Goal: Task Accomplishment & Management: Complete application form

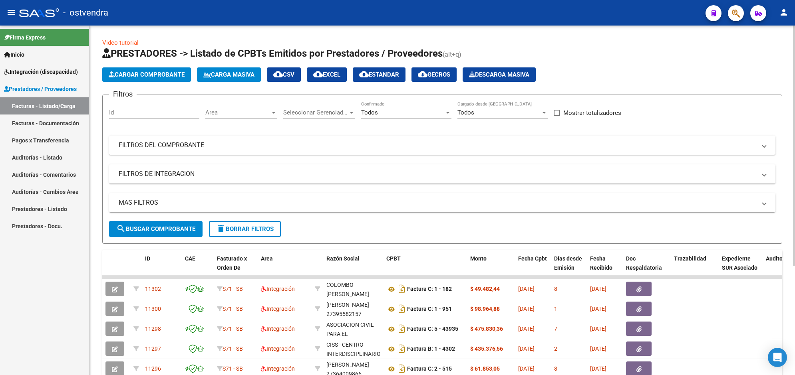
click at [161, 77] on span "Cargar Comprobante" at bounding box center [147, 74] width 76 height 7
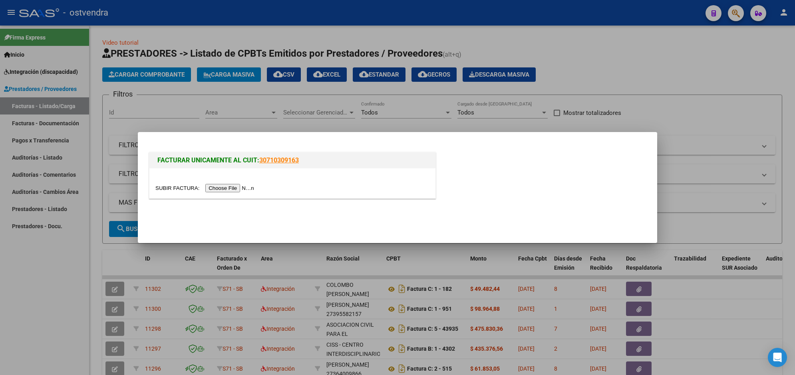
click at [221, 188] on input "file" at bounding box center [205, 188] width 101 height 8
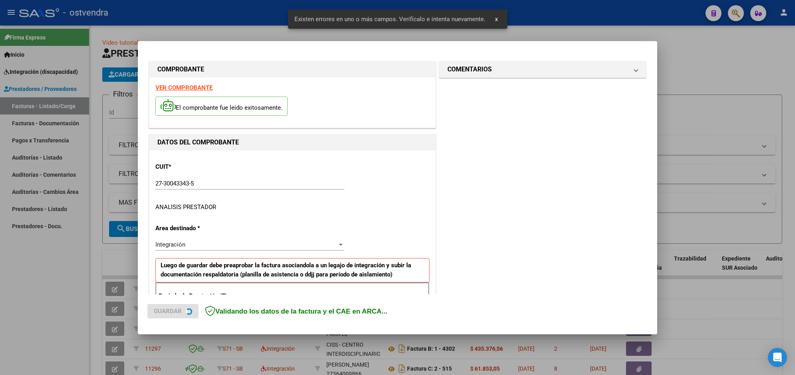
scroll to position [142, 0]
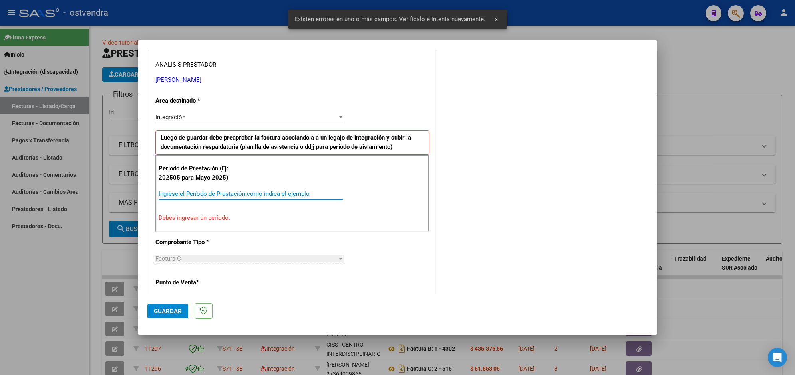
click at [282, 197] on input "Ingrese el Período de Prestación como indica el ejemplo" at bounding box center [251, 193] width 184 height 7
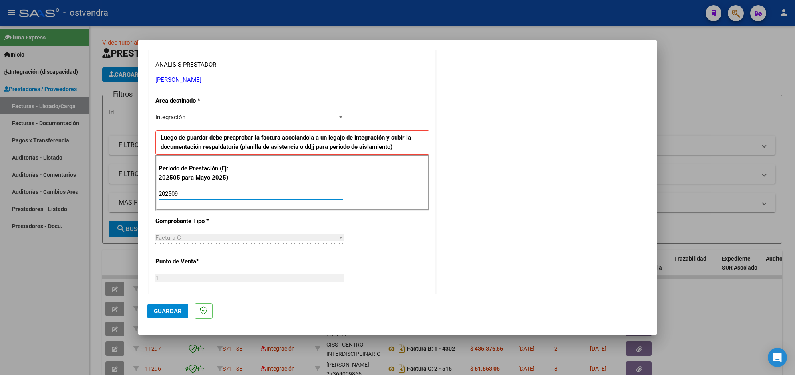
type input "202509"
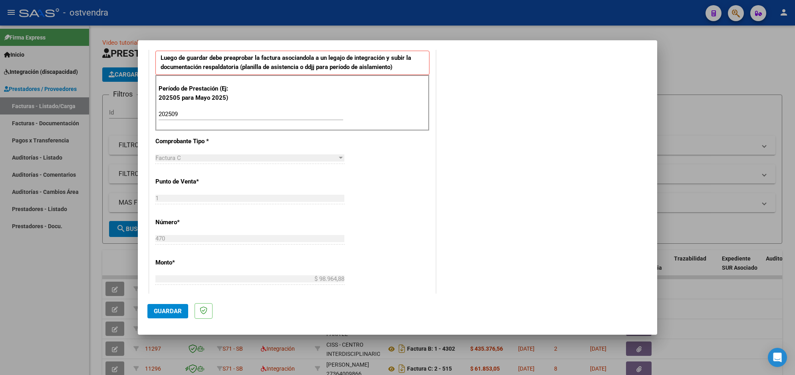
scroll to position [262, 0]
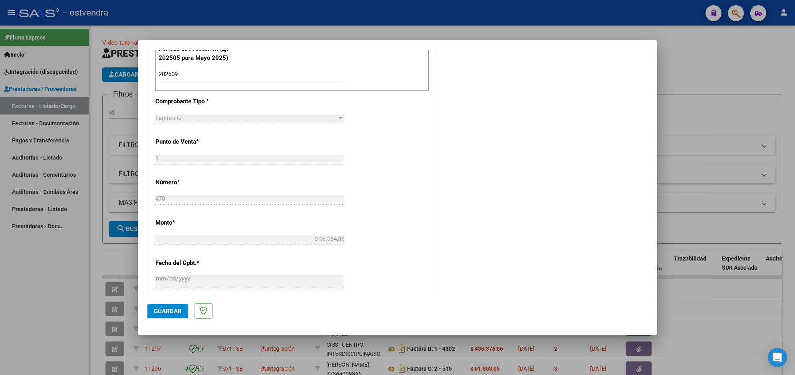
click at [177, 313] on span "Guardar" at bounding box center [168, 311] width 28 height 7
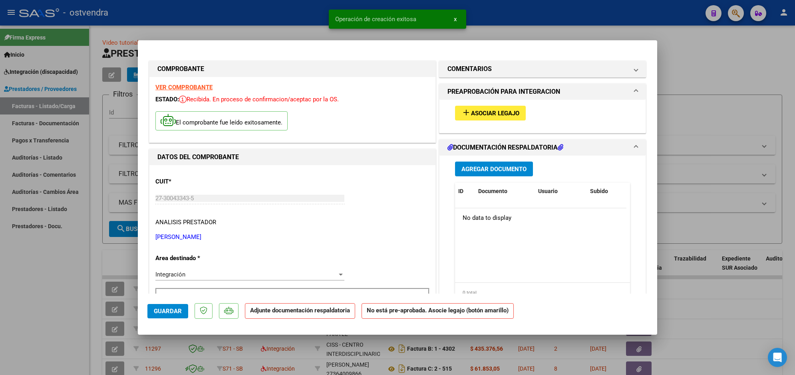
click at [490, 107] on button "add Asociar Legajo" at bounding box center [490, 113] width 71 height 15
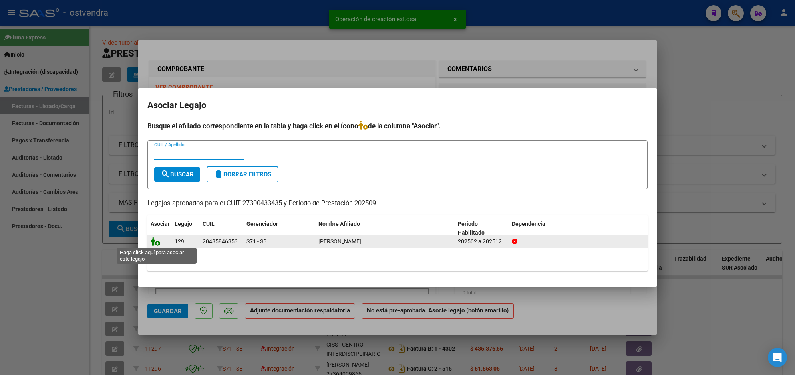
click at [156, 242] on icon at bounding box center [156, 241] width 10 height 9
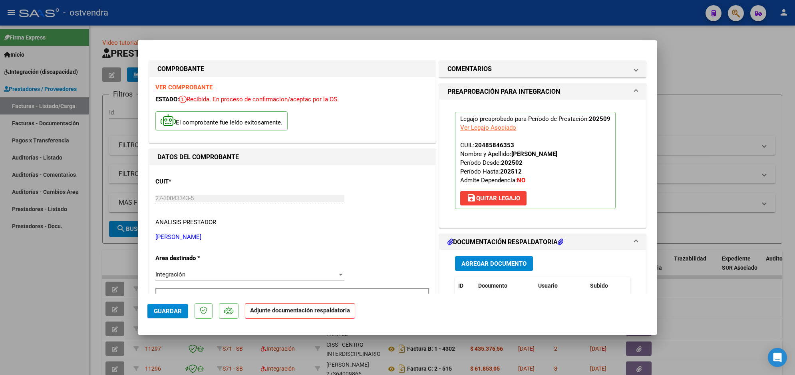
click at [491, 266] on span "Agregar Documento" at bounding box center [493, 263] width 65 height 7
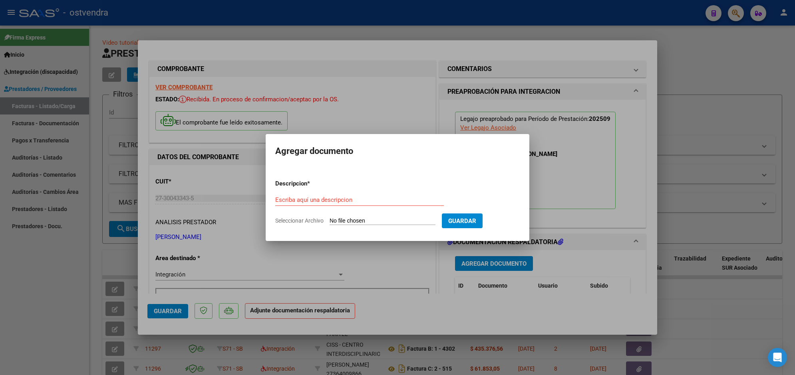
click at [383, 217] on app-file-uploader "Seleccionar Archivo" at bounding box center [358, 220] width 167 height 7
click at [383, 220] on input "Seleccionar Archivo" at bounding box center [382, 222] width 106 height 8
type input "C:\fakepath\ASISTENCIA C-1-470.jpg"
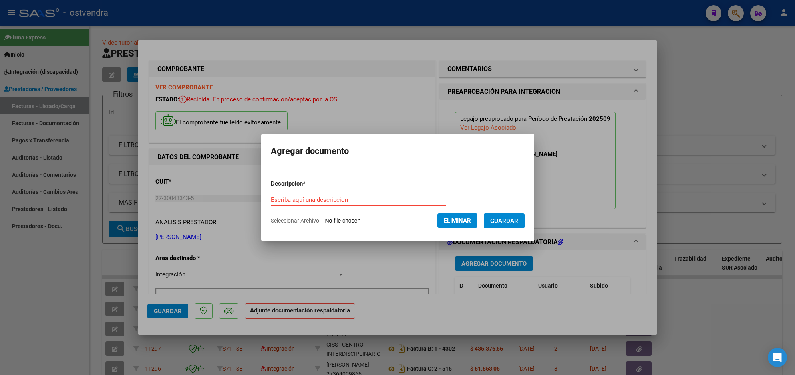
click at [345, 194] on div "Escriba aquí una descripcion" at bounding box center [358, 200] width 175 height 12
type input "PLANILLA DE ASISTENCIA"
click at [492, 220] on span "Guardar" at bounding box center [504, 221] width 28 height 7
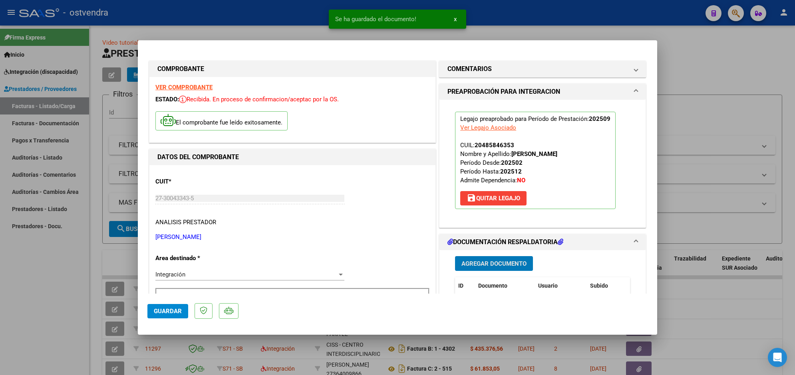
click at [649, 289] on mat-dialog-content "COMPROBANTE VER COMPROBANTE ESTADO: Recibida. En proceso de confirmacion/acepta…" at bounding box center [397, 172] width 519 height 244
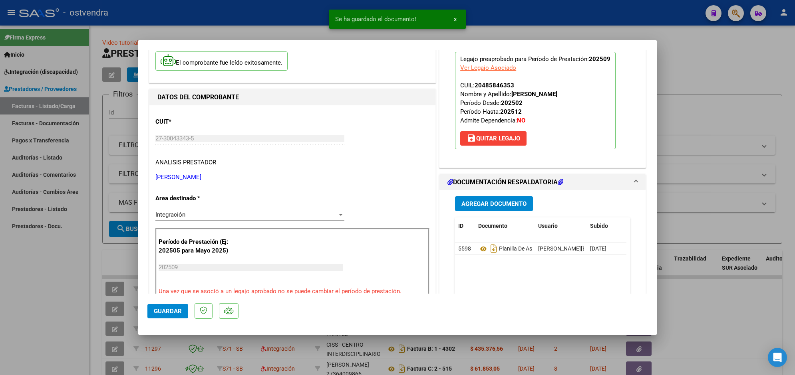
scroll to position [80, 0]
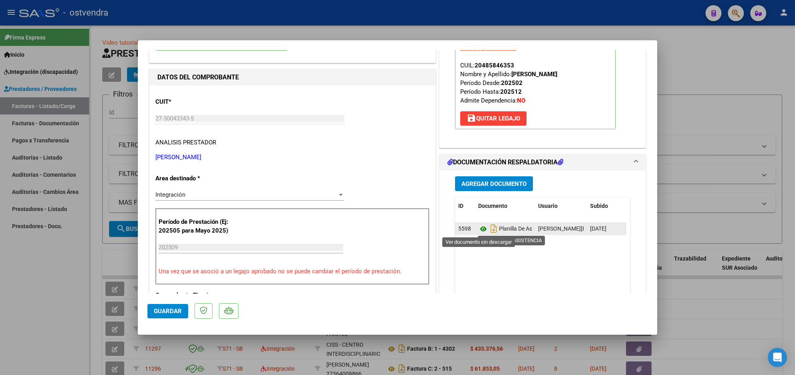
click at [480, 230] on icon at bounding box center [483, 229] width 10 height 10
click at [179, 309] on span "Guardar" at bounding box center [168, 311] width 28 height 7
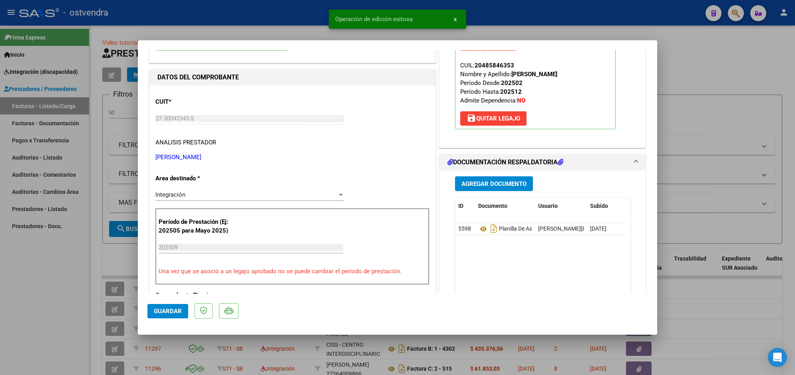
click at [166, 15] on div at bounding box center [397, 187] width 795 height 375
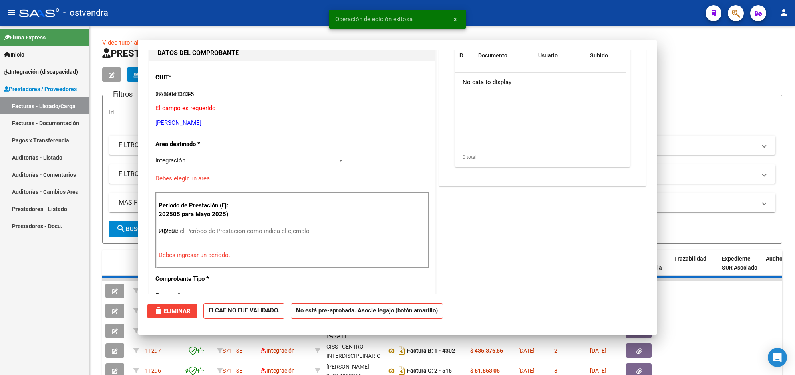
type input "$ 0,00"
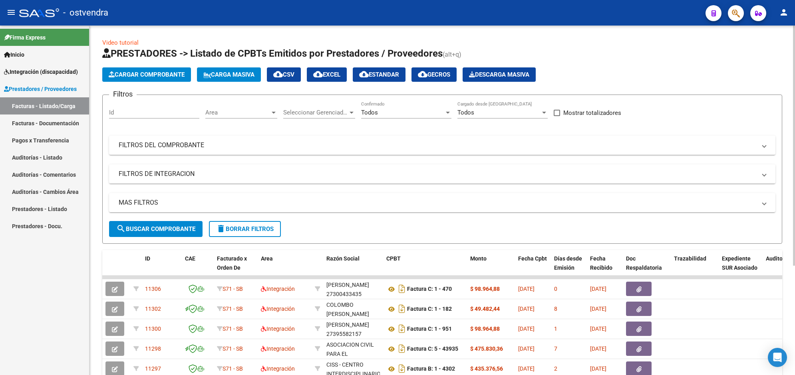
click at [147, 69] on button "Cargar Comprobante" at bounding box center [146, 74] width 89 height 14
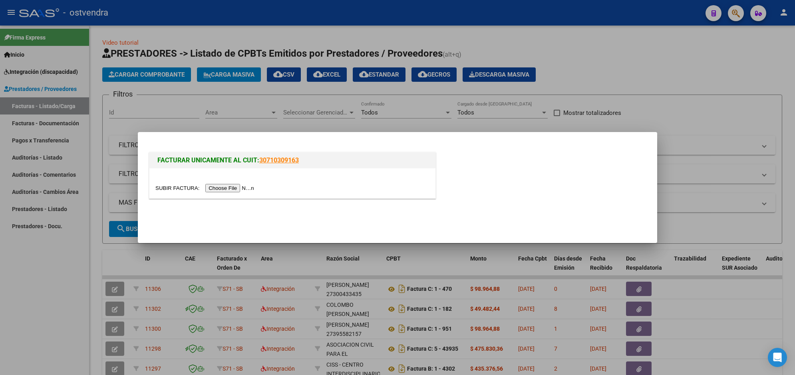
click at [226, 190] on input "file" at bounding box center [205, 188] width 101 height 8
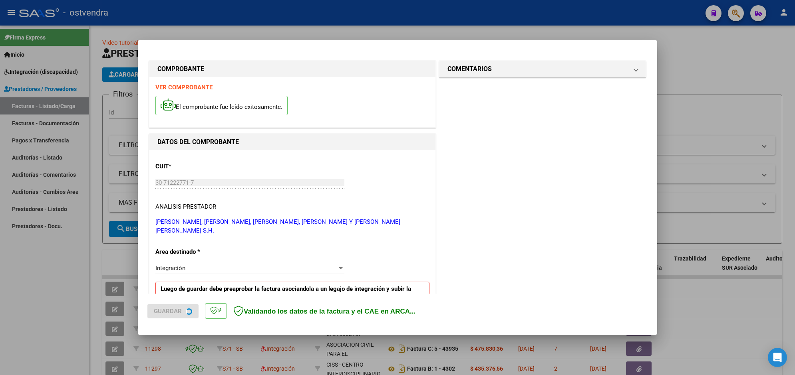
scroll to position [166, 0]
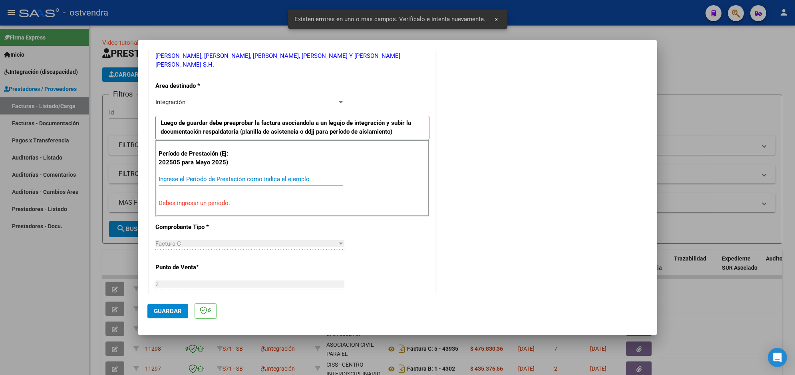
click at [317, 182] on input "Ingrese el Período de Prestación como indica el ejemplo" at bounding box center [251, 179] width 184 height 7
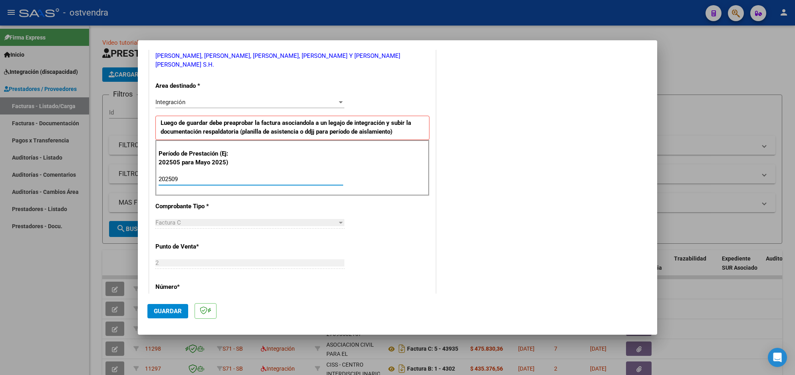
type input "202509"
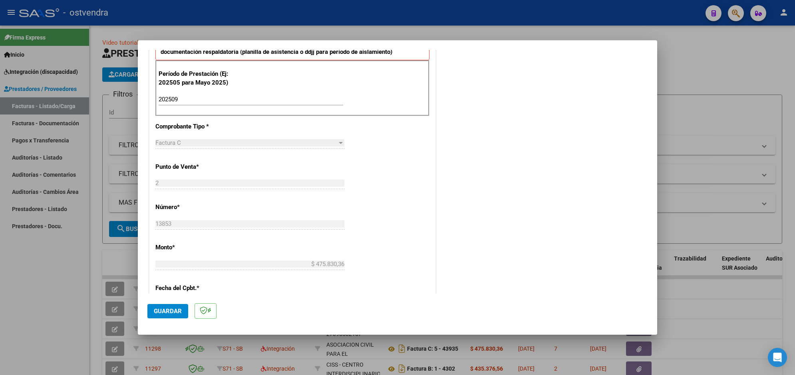
scroll to position [266, 0]
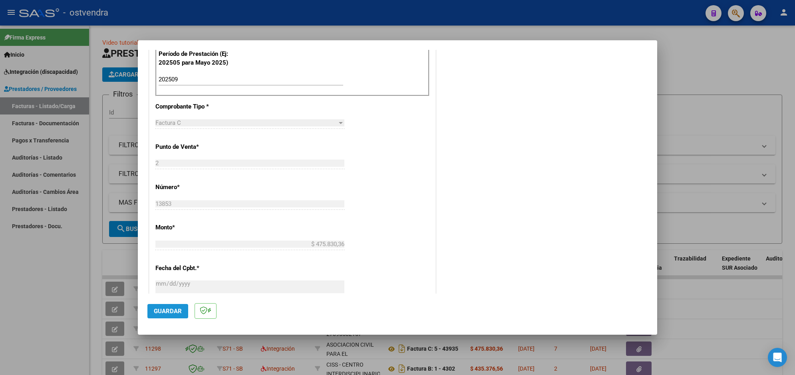
click at [179, 308] on span "Guardar" at bounding box center [168, 311] width 28 height 7
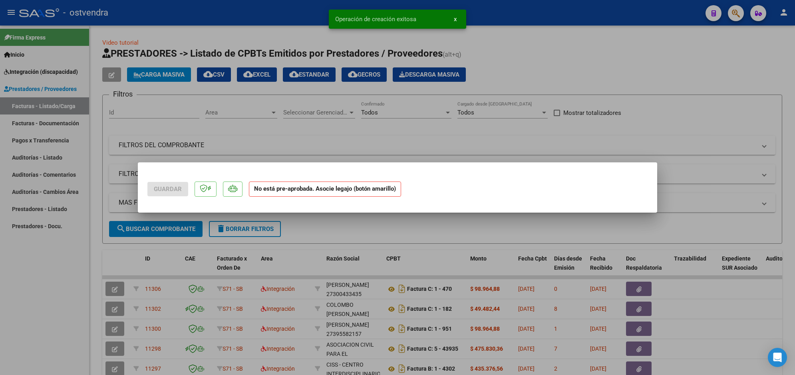
scroll to position [0, 0]
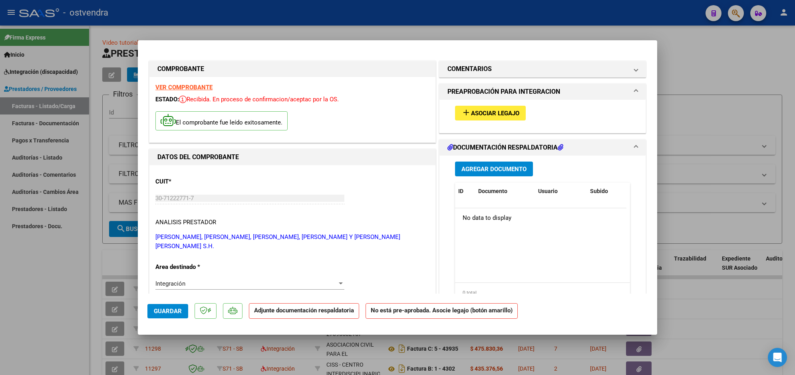
click at [463, 109] on mat-icon "add" at bounding box center [466, 113] width 10 height 10
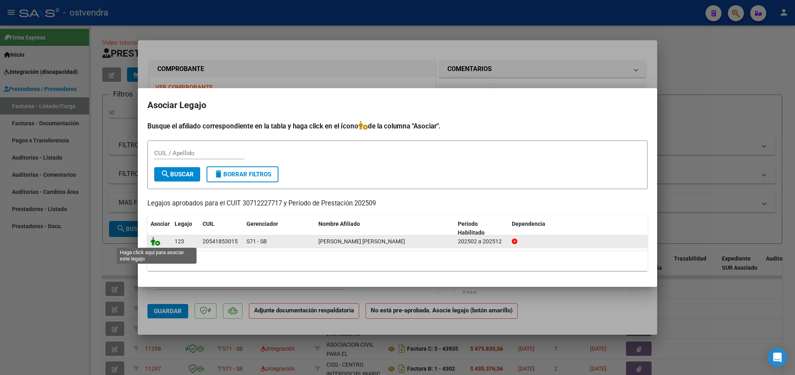
click at [159, 242] on icon at bounding box center [156, 241] width 10 height 9
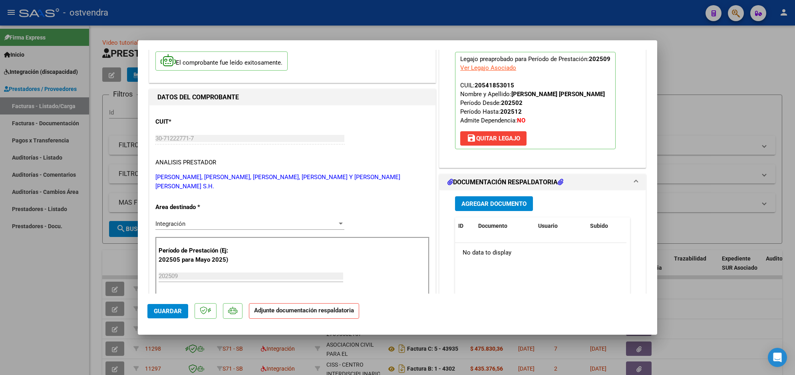
scroll to position [100, 0]
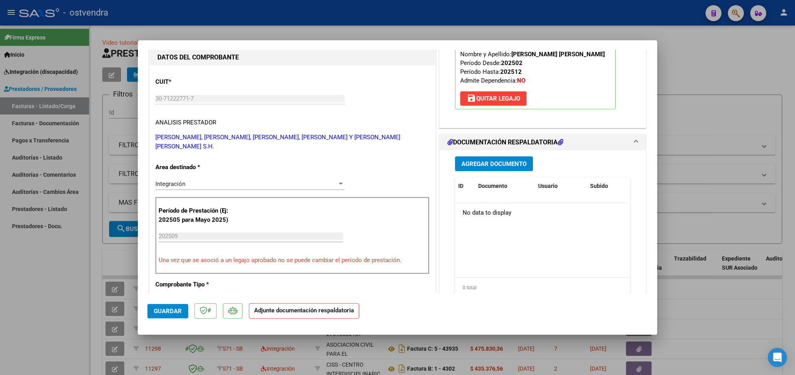
click at [516, 168] on button "Agregar Documento" at bounding box center [494, 164] width 78 height 15
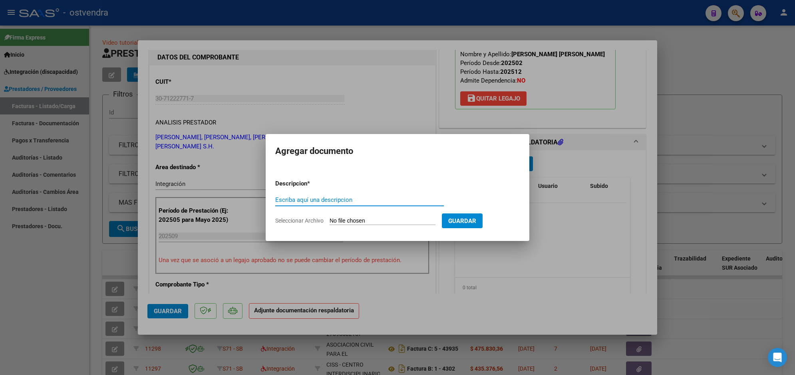
click at [370, 220] on input "Seleccionar Archivo" at bounding box center [382, 222] width 106 height 8
type input "C:\fakepath\ASISTENCIA C-2-13853.pdf"
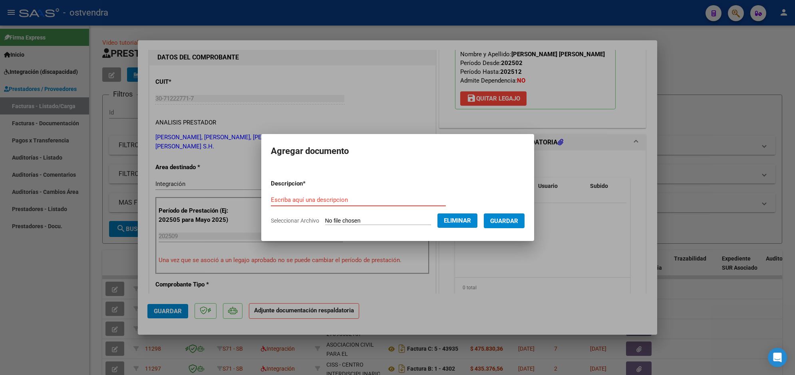
click at [376, 196] on input "Escriba aquí una descripcion" at bounding box center [358, 199] width 175 height 7
type input "PLANILLA DE ASISTENCIA"
click at [492, 218] on span "Guardar" at bounding box center [504, 221] width 28 height 7
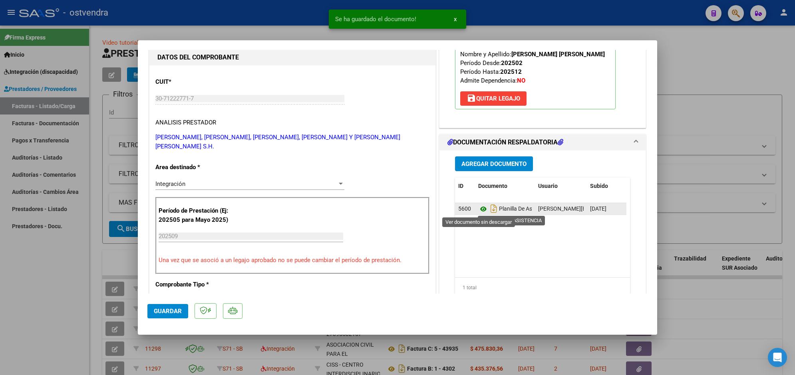
click at [481, 210] on icon at bounding box center [483, 209] width 10 height 10
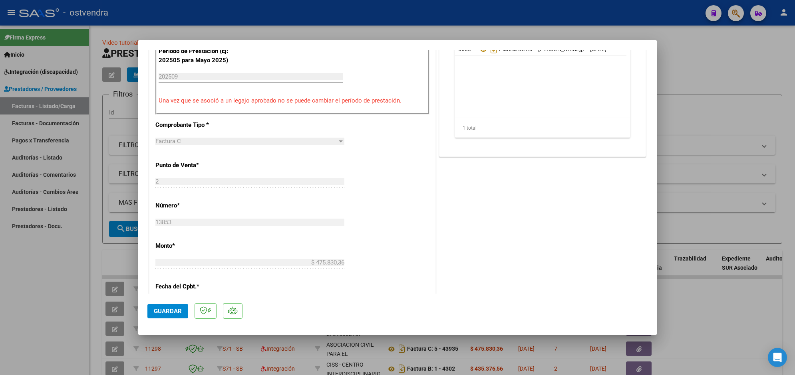
scroll to position [280, 0]
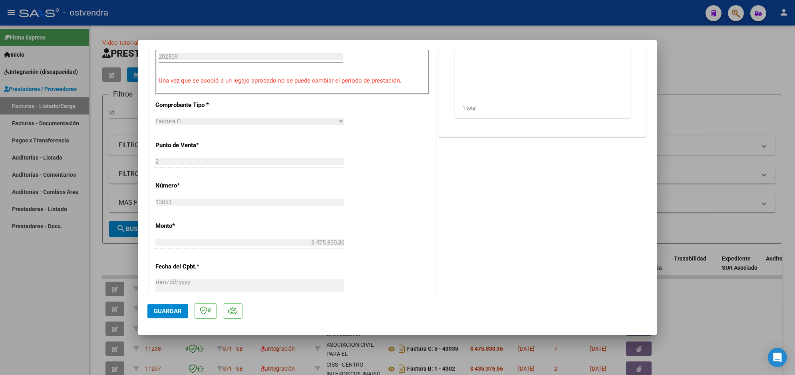
click at [175, 312] on span "Guardar" at bounding box center [168, 311] width 28 height 7
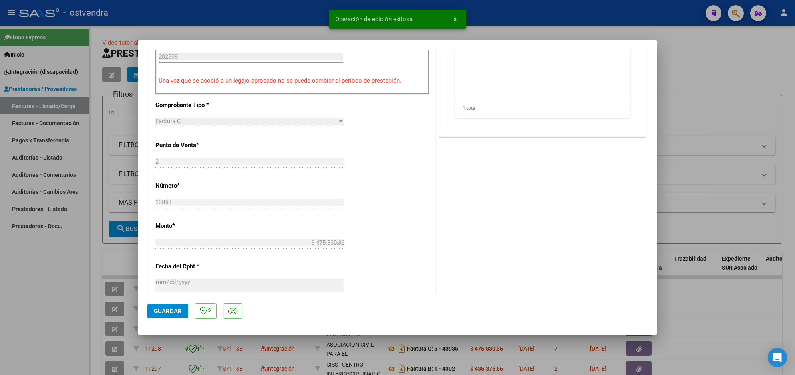
click at [210, 13] on div at bounding box center [397, 187] width 795 height 375
type input "$ 0,00"
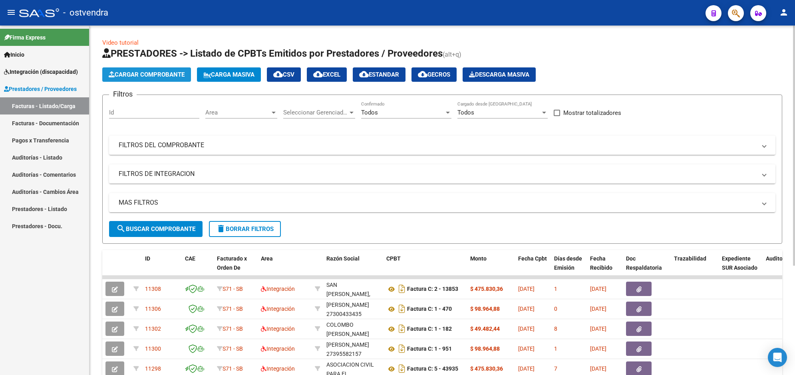
click at [165, 71] on span "Cargar Comprobante" at bounding box center [147, 74] width 76 height 7
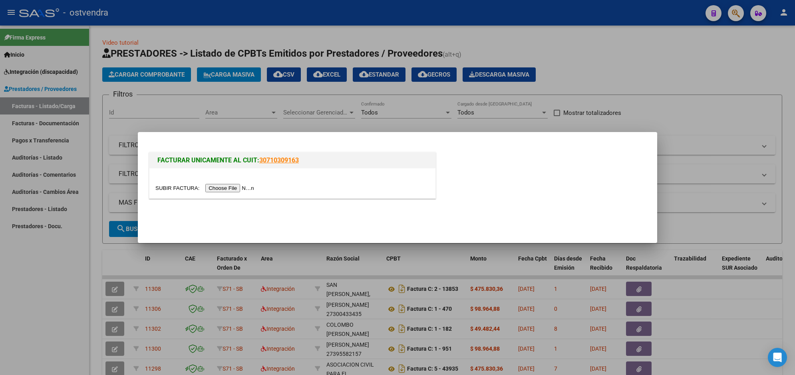
click at [232, 188] on input "file" at bounding box center [205, 188] width 101 height 8
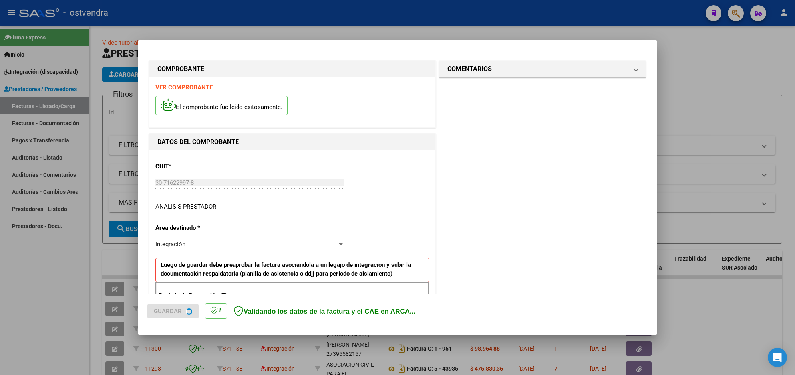
scroll to position [157, 0]
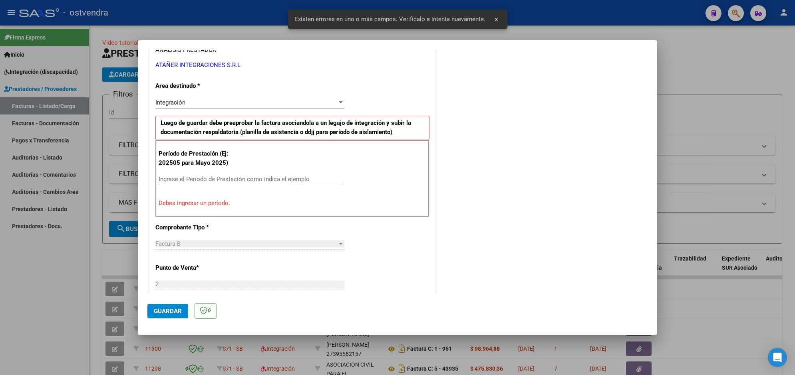
click at [288, 180] on input "Ingrese el Período de Prestación como indica el ejemplo" at bounding box center [251, 179] width 184 height 7
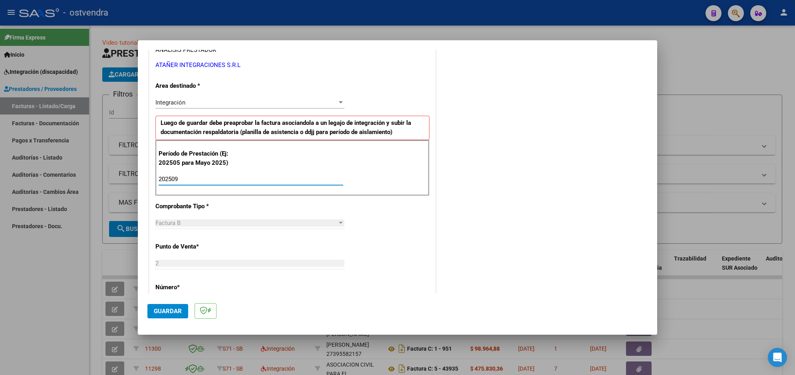
type input "202509"
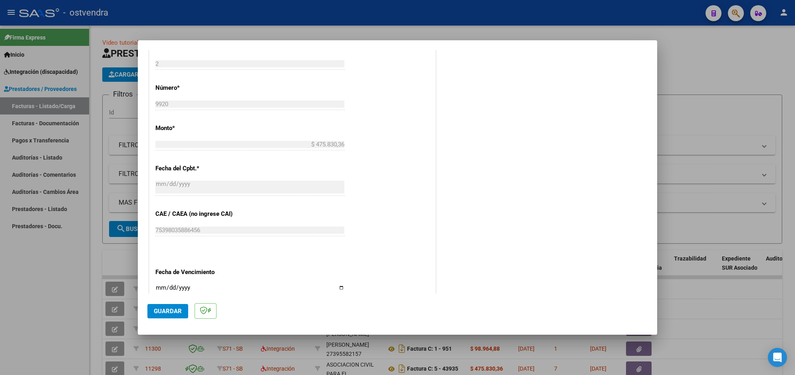
scroll to position [377, 0]
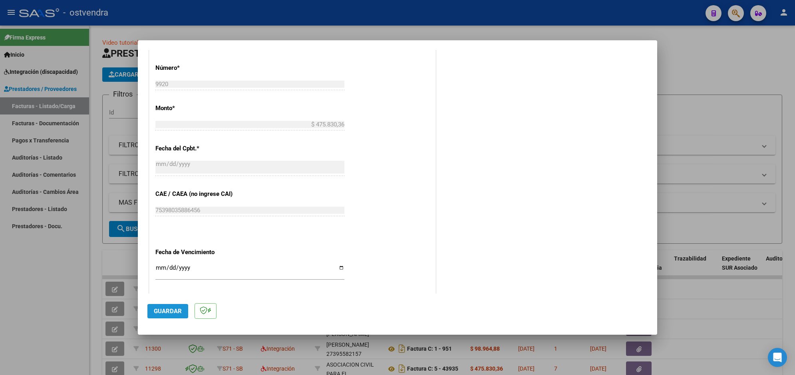
click at [181, 306] on button "Guardar" at bounding box center [167, 311] width 41 height 14
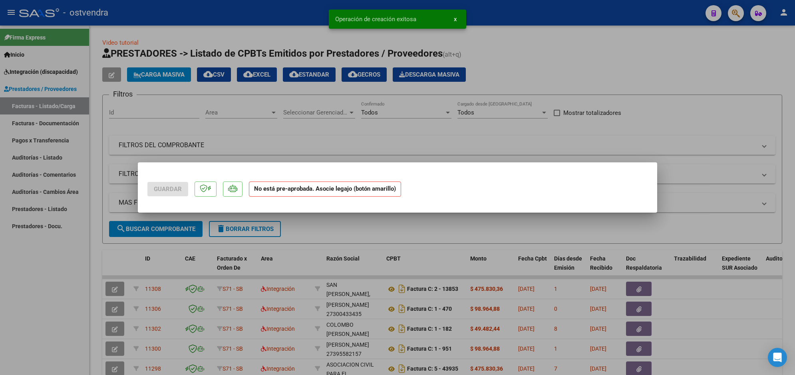
scroll to position [0, 0]
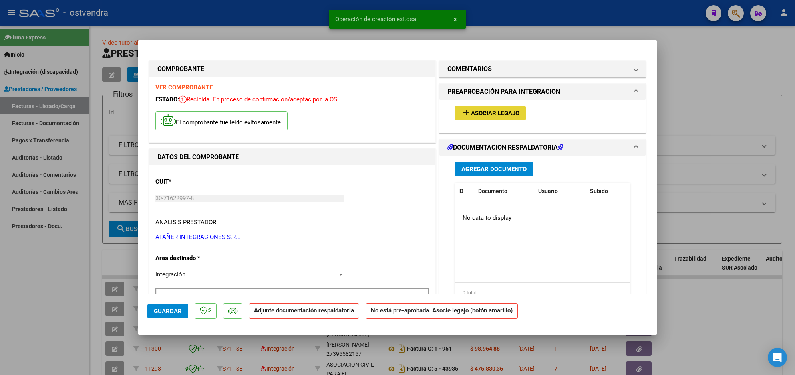
click at [498, 108] on button "add Asociar Legajo" at bounding box center [490, 113] width 71 height 15
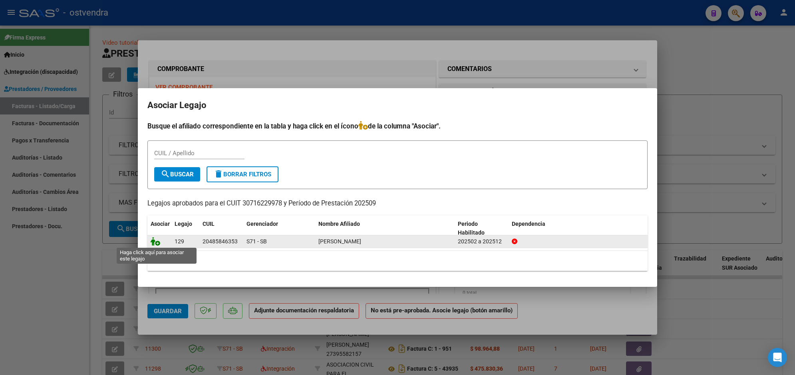
click at [159, 242] on icon at bounding box center [156, 241] width 10 height 9
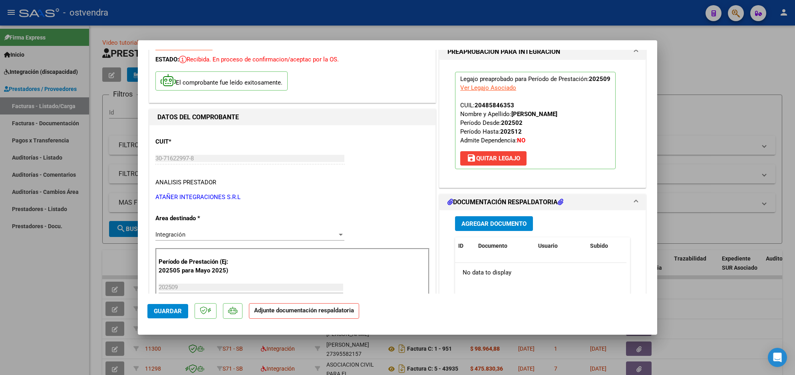
scroll to position [60, 0]
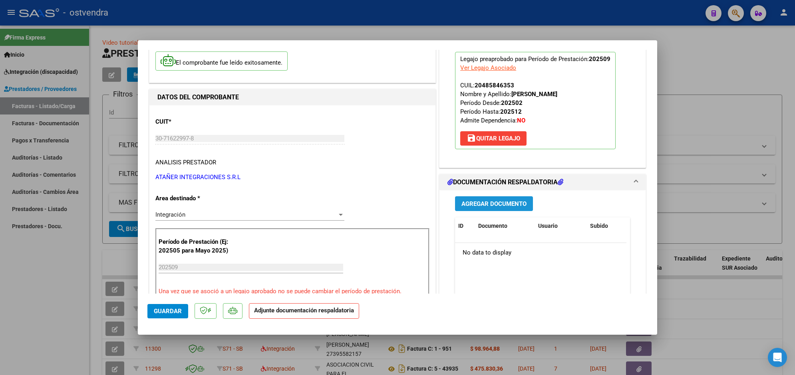
click at [516, 199] on button "Agregar Documento" at bounding box center [494, 203] width 78 height 15
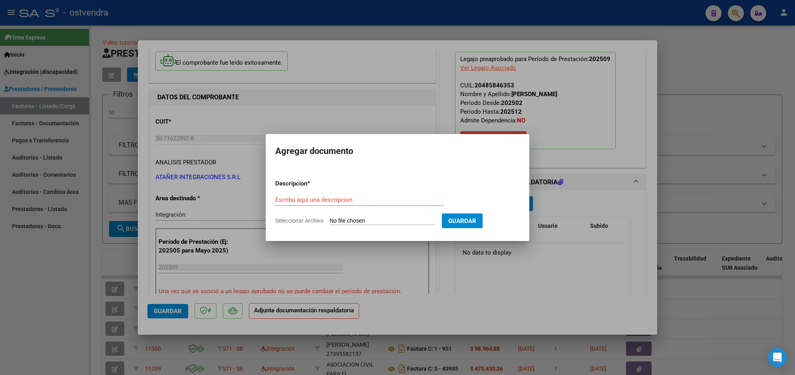
click at [377, 218] on input "Seleccionar Archivo" at bounding box center [382, 222] width 106 height 8
type input "C:\fakepath\ASISTENCIA B-2-9920.pdf"
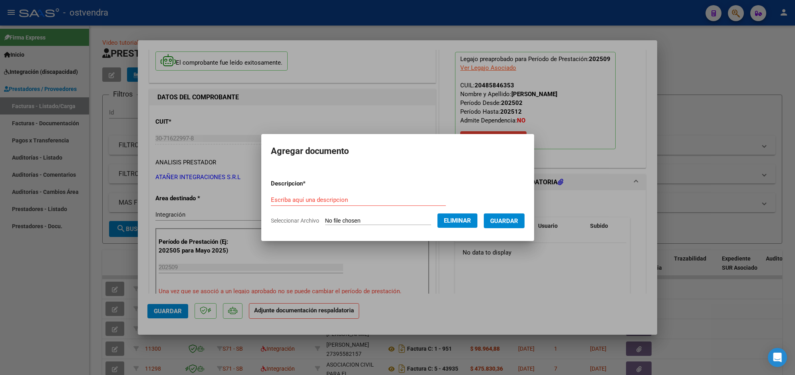
click at [339, 196] on div "Escriba aquí una descripcion" at bounding box center [358, 200] width 175 height 12
click at [338, 203] on input "Escriba aquí una descripcion" at bounding box center [358, 199] width 175 height 7
type input "PLANILLA DE ASISTENCIA"
click at [515, 220] on span "Guardar" at bounding box center [504, 221] width 28 height 7
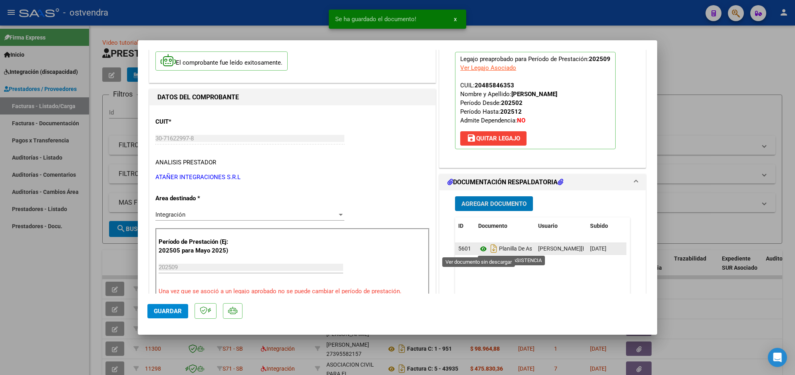
click at [481, 248] on icon at bounding box center [483, 249] width 10 height 10
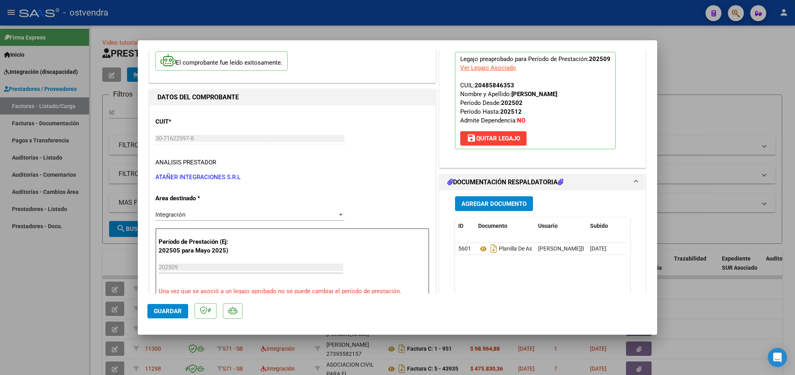
click at [221, 18] on div at bounding box center [397, 187] width 795 height 375
type input "$ 0,00"
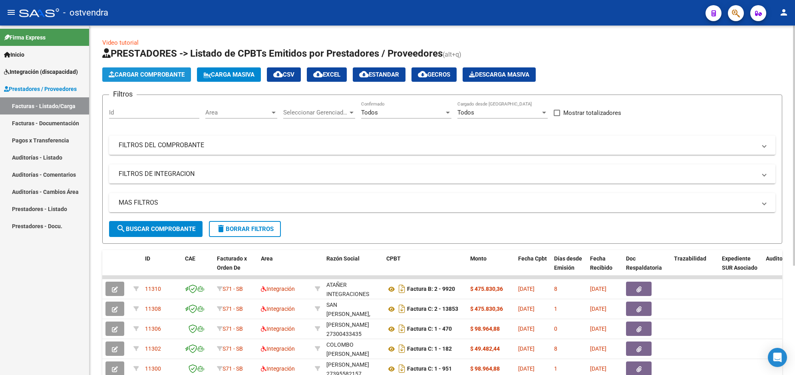
click at [153, 71] on span "Cargar Comprobante" at bounding box center [147, 74] width 76 height 7
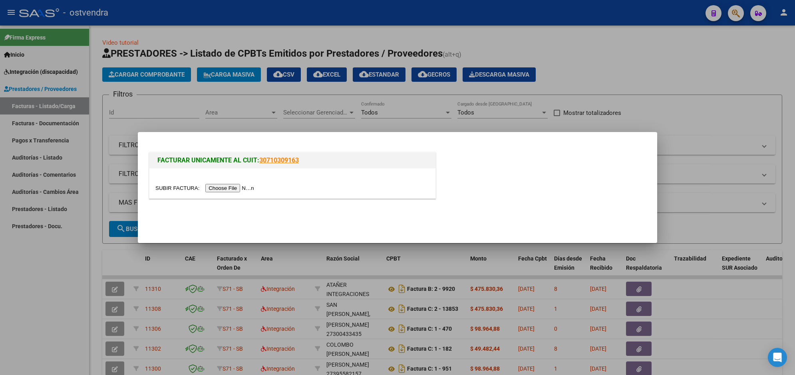
click at [216, 184] on input "file" at bounding box center [205, 188] width 101 height 8
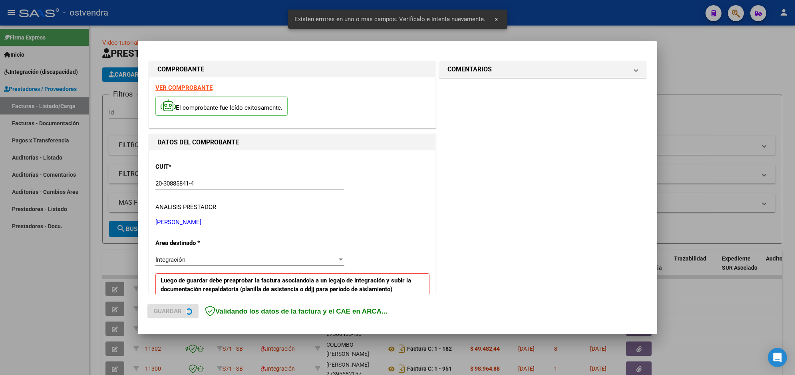
scroll to position [157, 0]
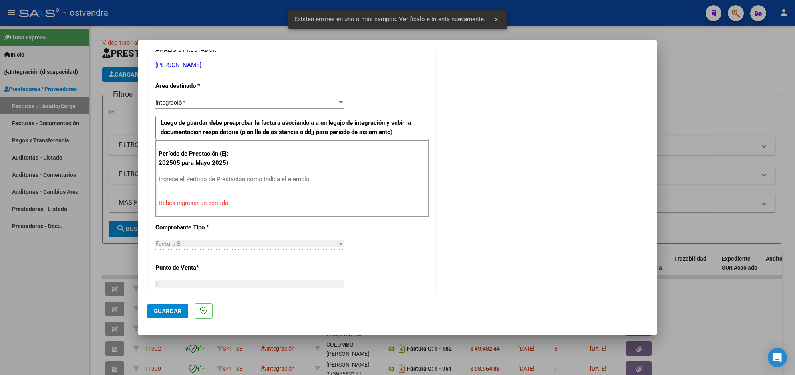
click at [294, 176] on div "Ingrese el Período de Prestación como indica el ejemplo" at bounding box center [251, 179] width 184 height 12
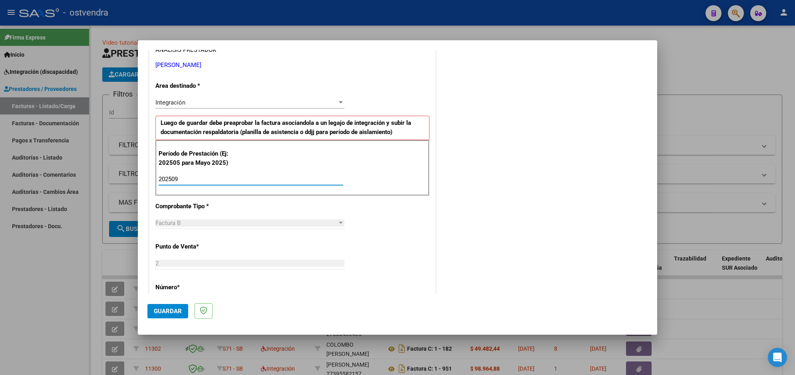
type input "202509"
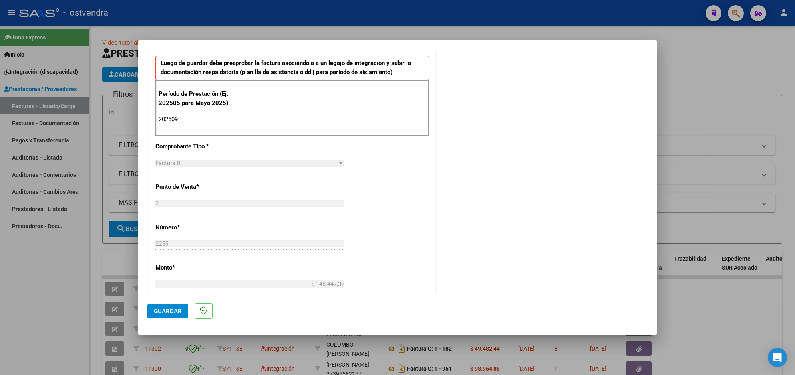
scroll to position [257, 0]
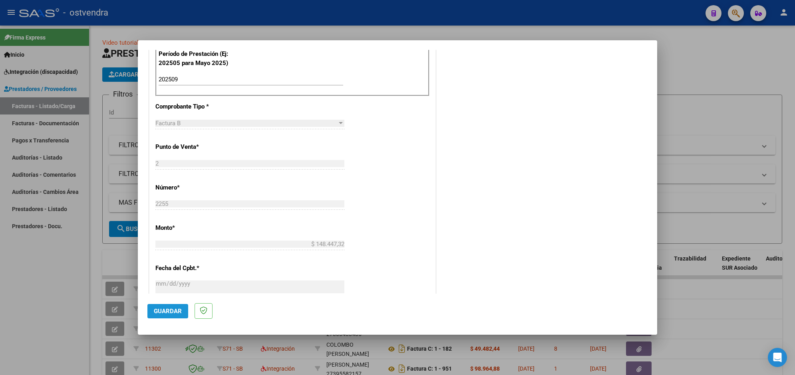
click at [178, 308] on span "Guardar" at bounding box center [168, 311] width 28 height 7
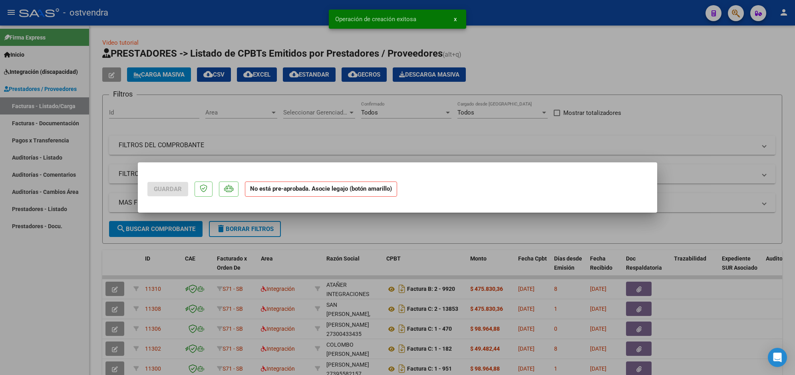
scroll to position [0, 0]
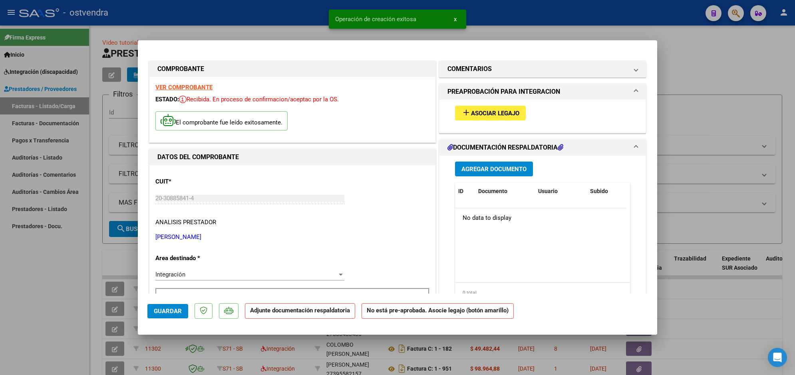
click at [480, 111] on span "Asociar Legajo" at bounding box center [495, 113] width 48 height 7
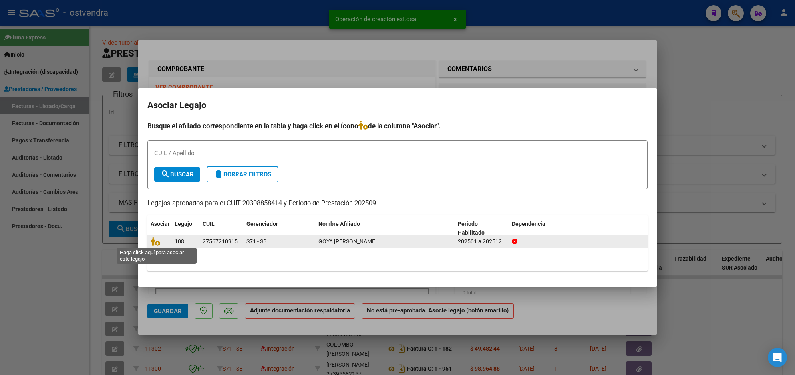
click at [160, 244] on span at bounding box center [157, 241] width 12 height 6
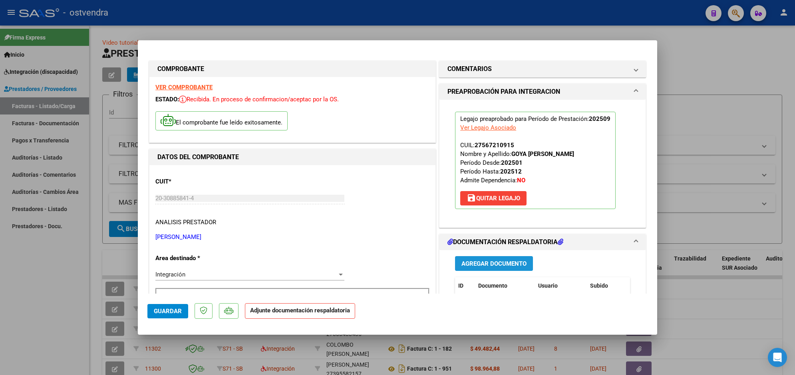
click at [516, 261] on span "Agregar Documento" at bounding box center [493, 263] width 65 height 7
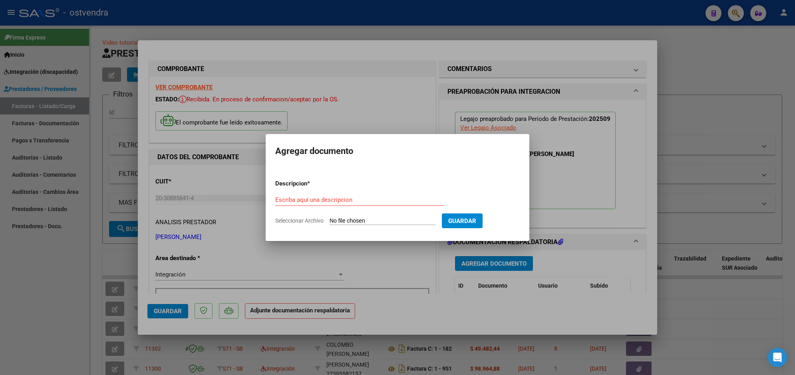
click at [388, 220] on input "Seleccionar Archivo" at bounding box center [382, 222] width 106 height 8
type input "C:\fakepath\ASISTENCIA B-2-2255.pdf"
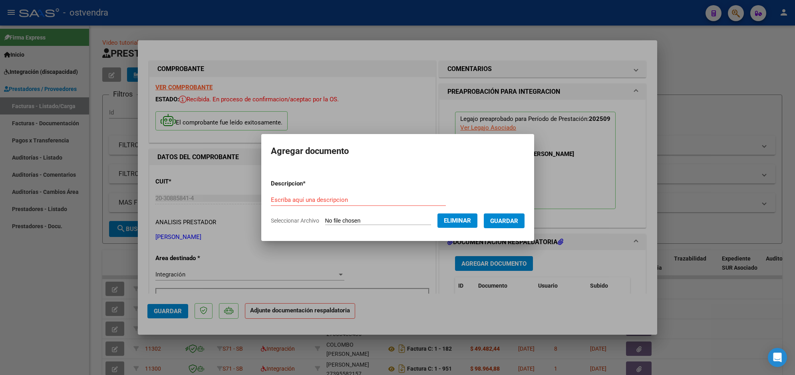
click at [371, 200] on input "Escriba aquí una descripcion" at bounding box center [358, 199] width 175 height 7
type input "PLANILLA DE ASISTENCIA"
click at [508, 222] on span "Guardar" at bounding box center [504, 221] width 28 height 7
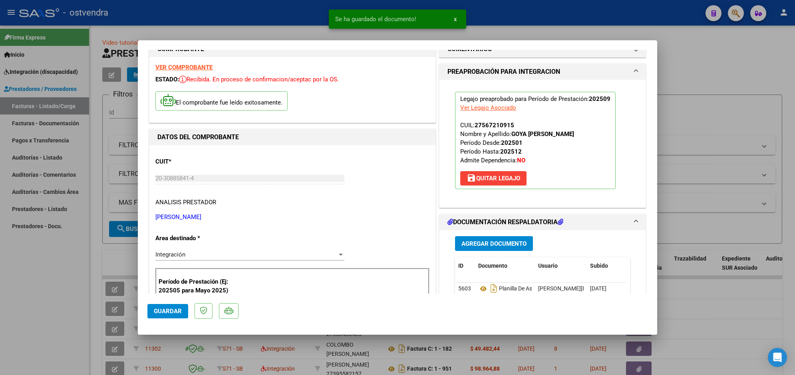
scroll to position [40, 0]
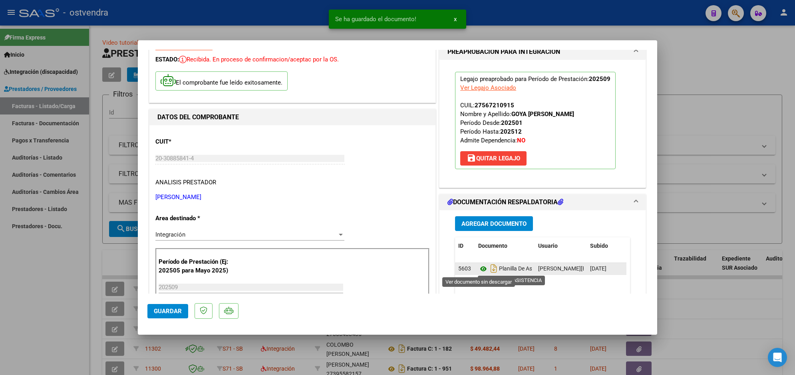
click at [478, 266] on icon at bounding box center [483, 269] width 10 height 10
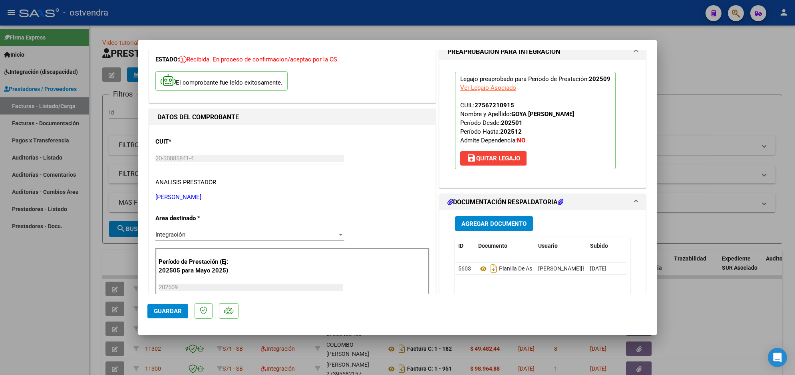
click at [240, 12] on div at bounding box center [397, 187] width 795 height 375
type input "$ 0,00"
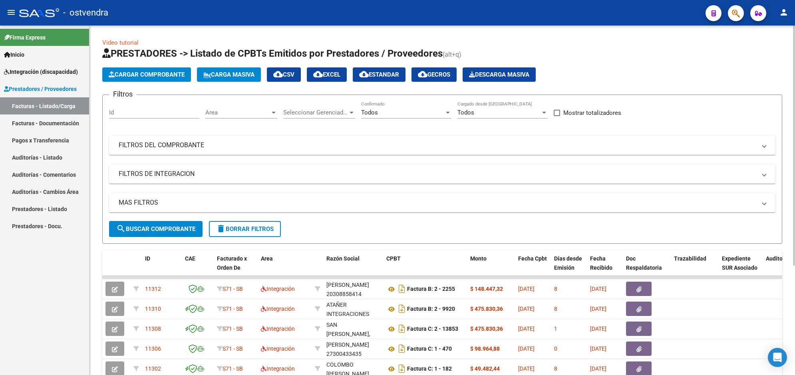
click at [174, 226] on span "search Buscar Comprobante" at bounding box center [155, 229] width 79 height 7
click at [794, 311] on html "menu - ostvendra person Firma Express Inicio Instructivos Contacto OS Integraci…" at bounding box center [397, 187] width 795 height 375
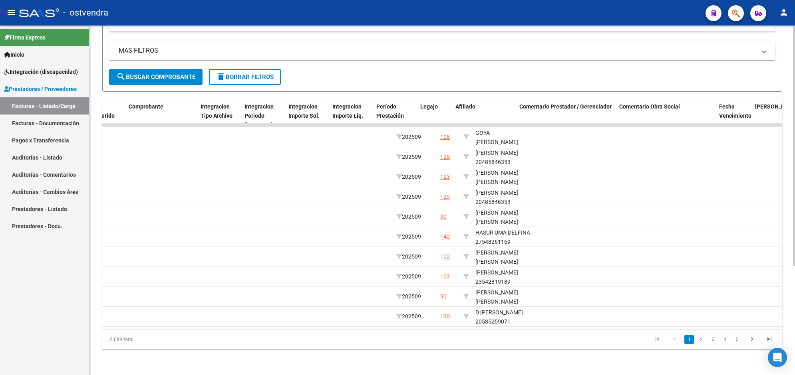
scroll to position [0, 859]
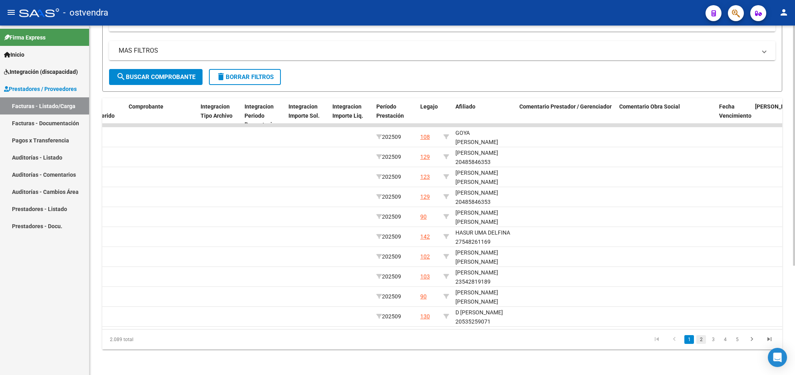
click at [701, 338] on link "2" at bounding box center [701, 339] width 10 height 9
click at [710, 339] on link "3" at bounding box center [713, 339] width 10 height 9
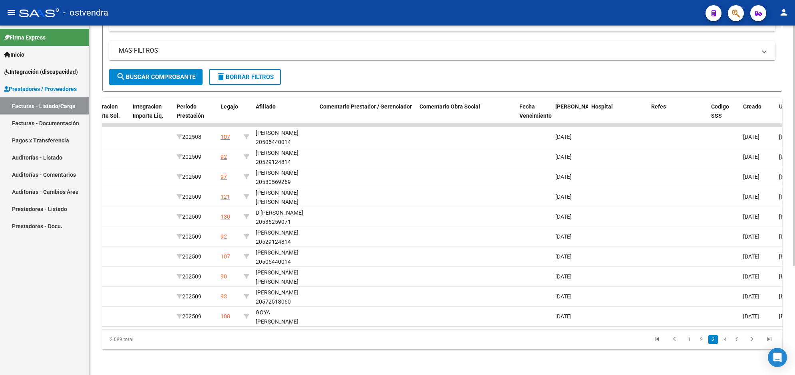
scroll to position [0, 0]
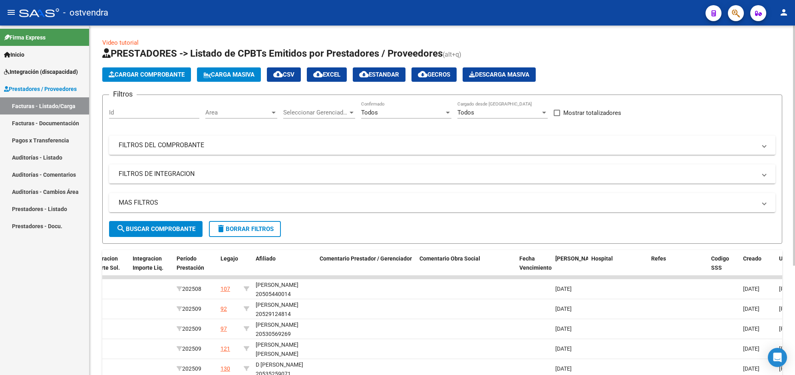
click at [794, 52] on html "menu - ostvendra person Firma Express Inicio Instructivos Contacto OS Integraci…" at bounding box center [397, 187] width 795 height 375
click at [374, 110] on span "Todos" at bounding box center [369, 112] width 17 height 7
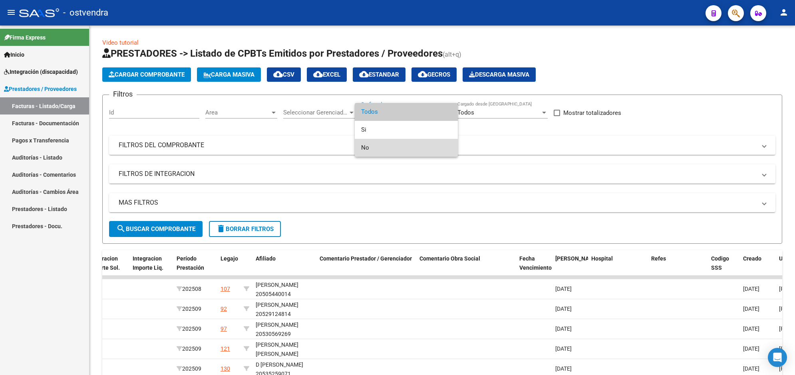
click at [380, 147] on span "No" at bounding box center [406, 148] width 90 height 18
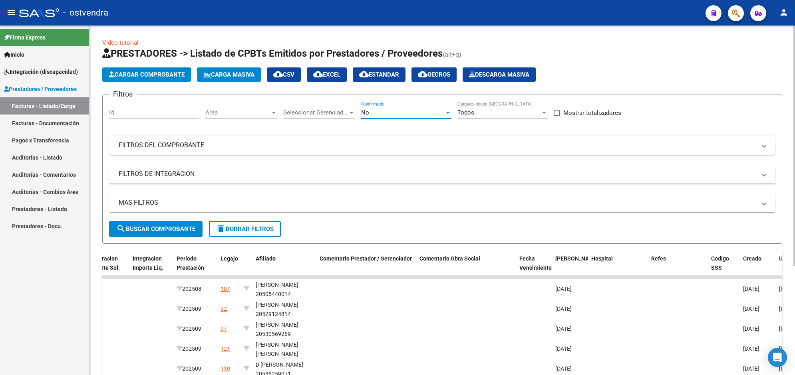
click at [190, 220] on div "MAS FILTROS Todos Con Doc. Respaldatoria Todos Con Trazabilidad Todos Asociado …" at bounding box center [442, 207] width 666 height 28
click at [190, 226] on span "search Buscar Comprobante" at bounding box center [155, 229] width 79 height 7
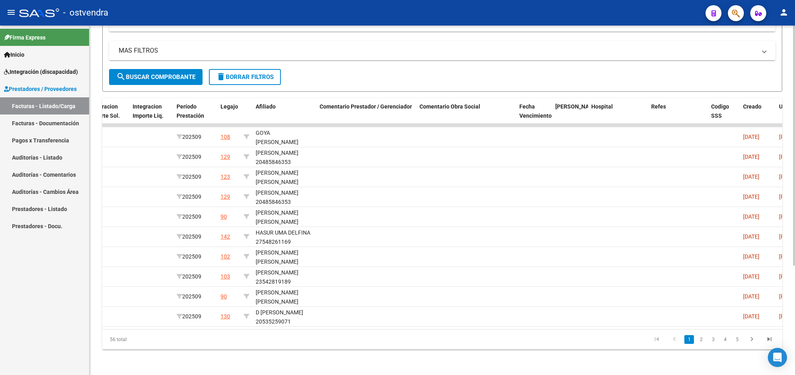
click at [794, 286] on html "menu - ostvendra person Firma Express Inicio Instructivos Contacto OS Integraci…" at bounding box center [397, 187] width 795 height 375
click at [699, 342] on link "2" at bounding box center [701, 339] width 10 height 9
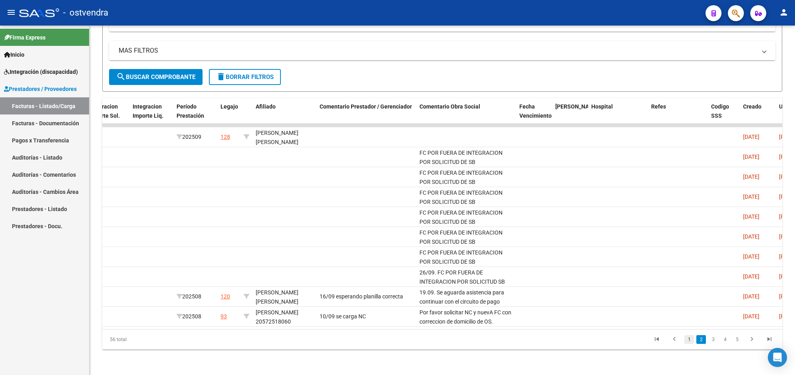
click at [689, 341] on link "1" at bounding box center [689, 339] width 10 height 9
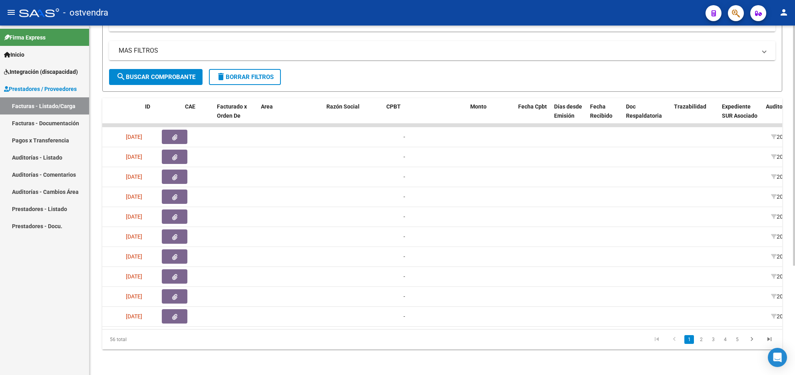
scroll to position [0, 0]
